Goal: Navigation & Orientation: Understand site structure

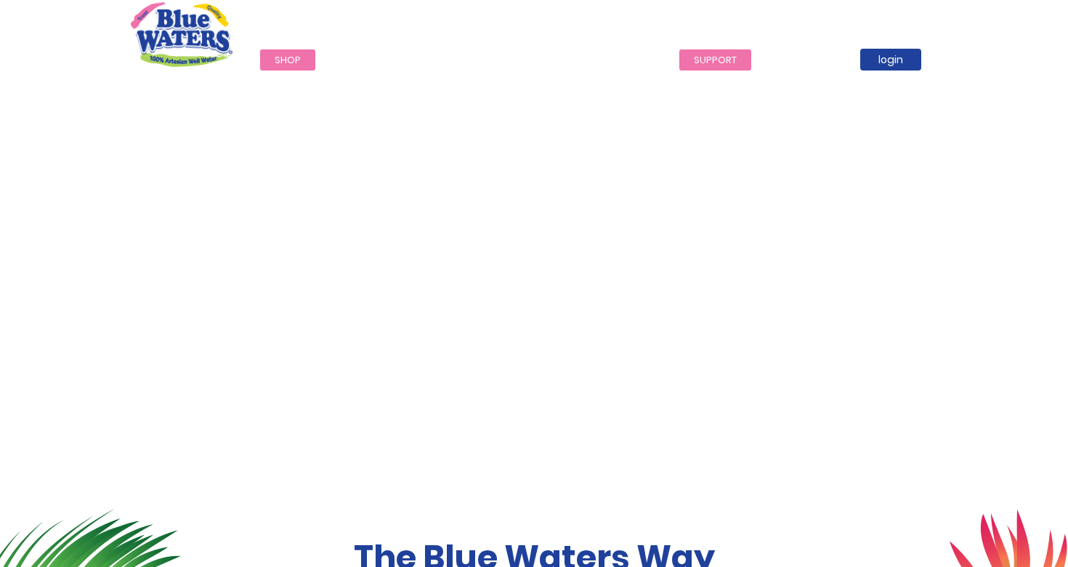
click at [696, 63] on link "support" at bounding box center [716, 59] width 72 height 21
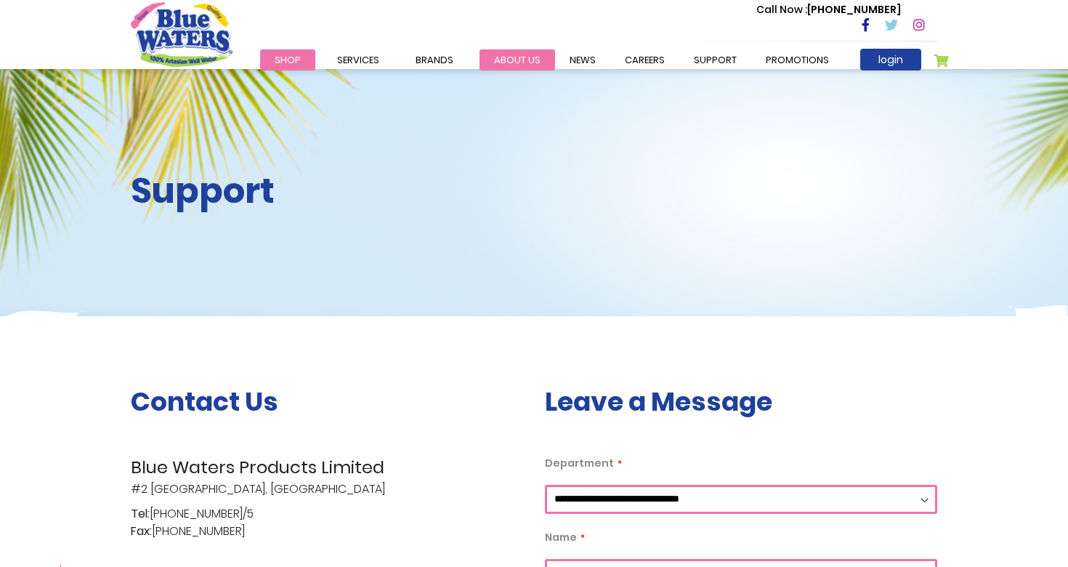
click at [511, 53] on link "about us" at bounding box center [518, 59] width 76 height 21
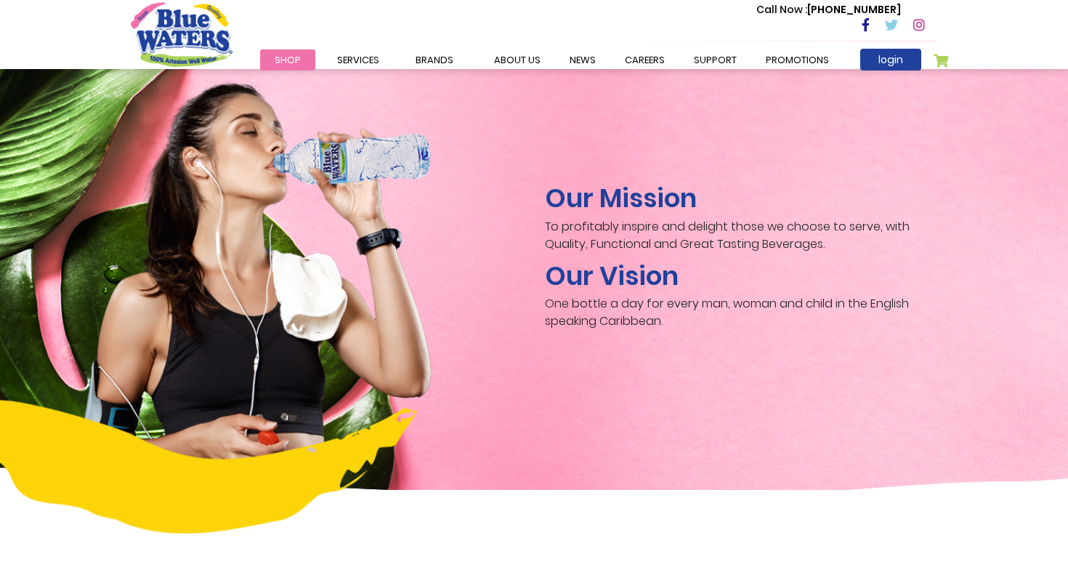
scroll to position [2118, 0]
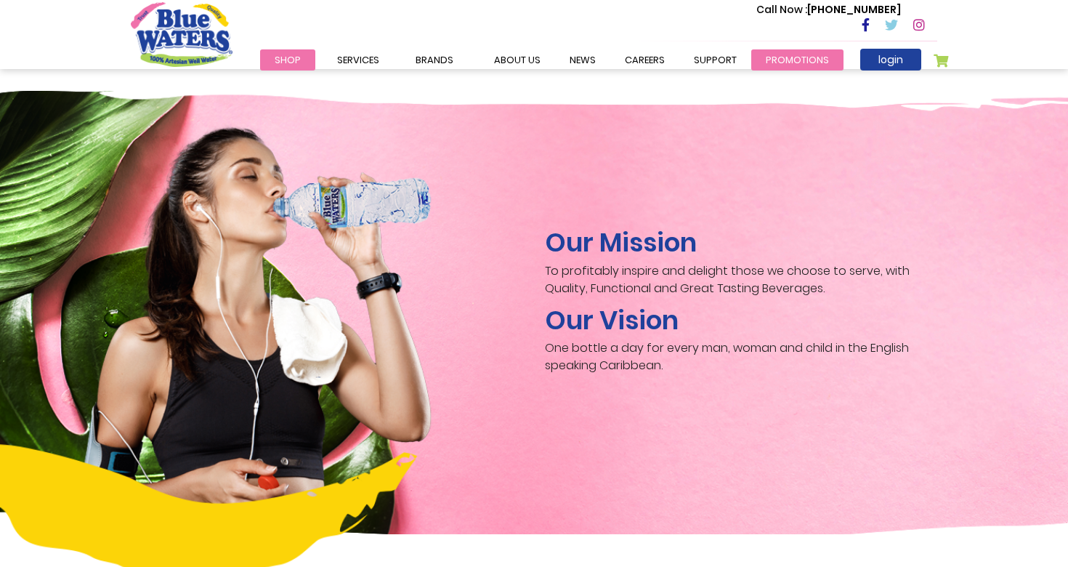
click at [799, 62] on link "Promotions" at bounding box center [798, 59] width 92 height 21
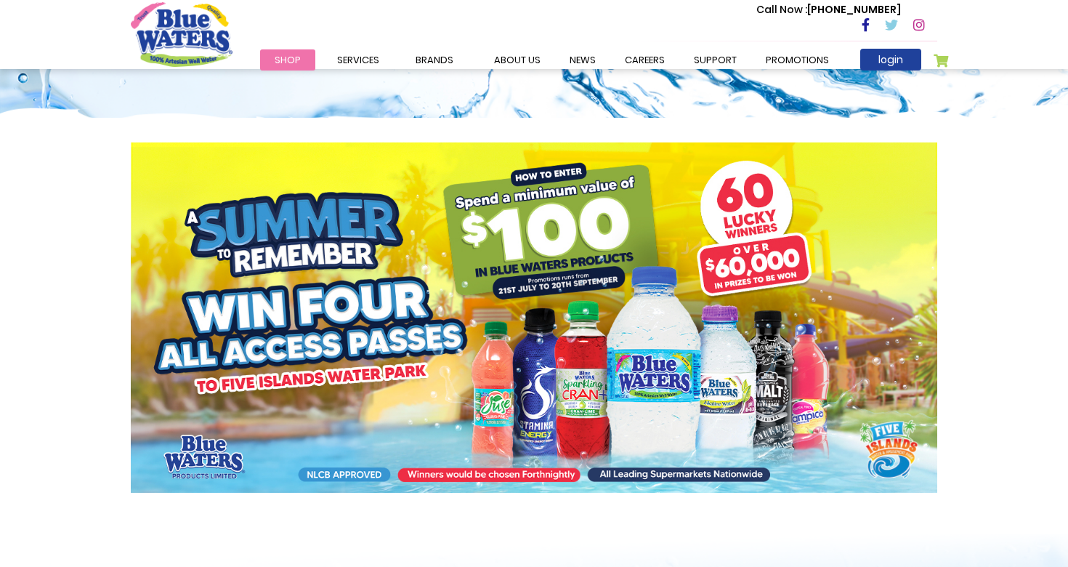
scroll to position [142, 0]
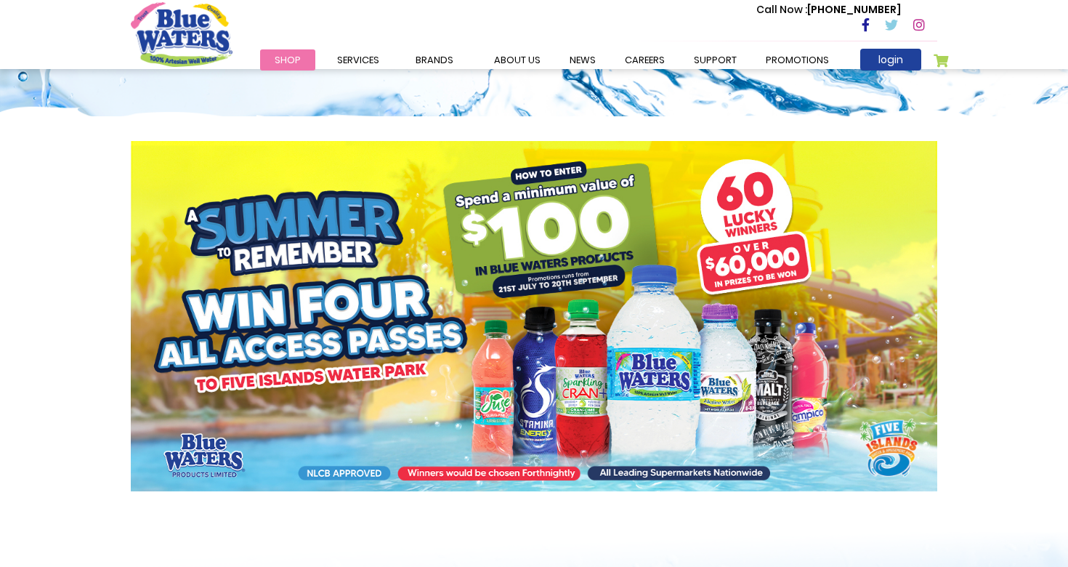
click at [511, 58] on link "about us" at bounding box center [518, 59] width 76 height 21
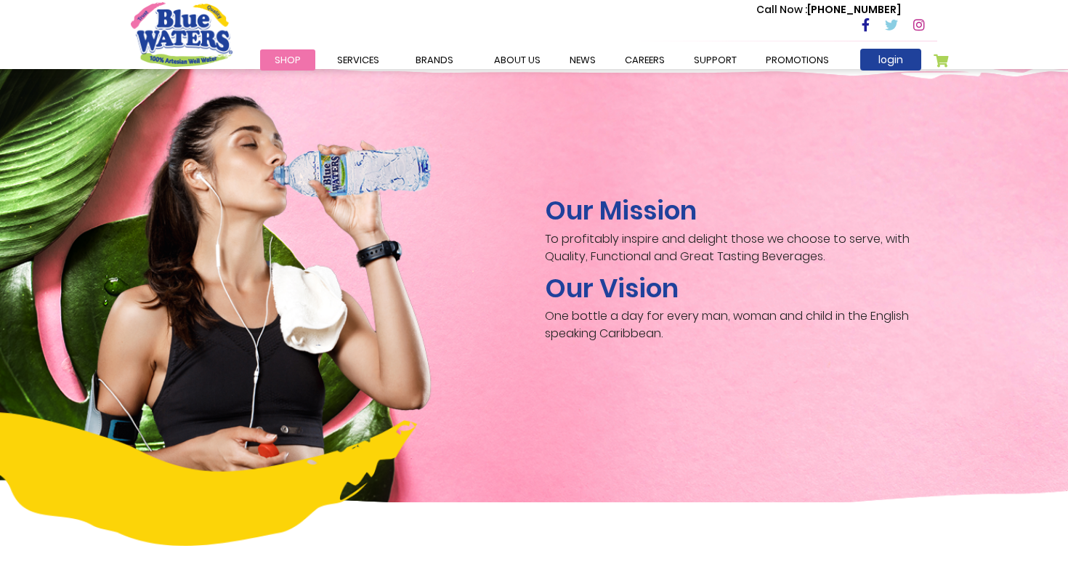
scroll to position [2146, 0]
